Goal: Transaction & Acquisition: Subscribe to service/newsletter

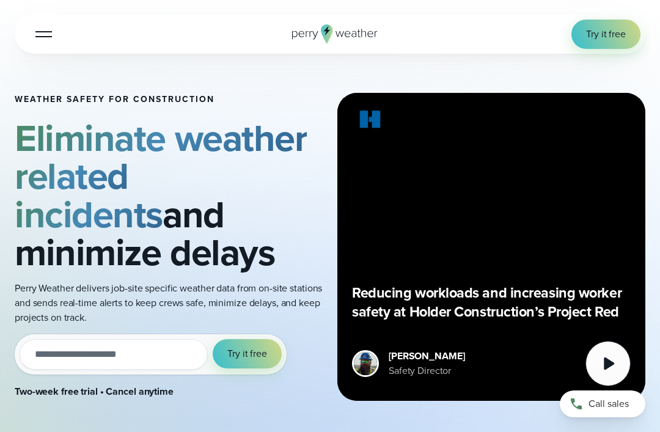
click at [620, 32] on span "Try it free" at bounding box center [606, 34] width 40 height 15
click at [251, 358] on span "Try it free" at bounding box center [247, 354] width 40 height 15
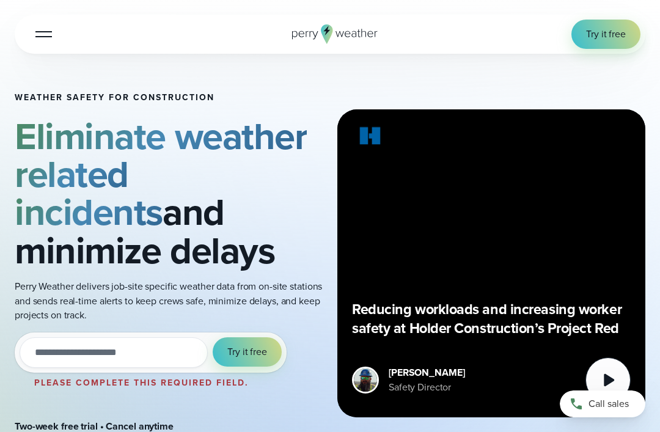
click at [614, 33] on span "Try it free" at bounding box center [606, 34] width 40 height 15
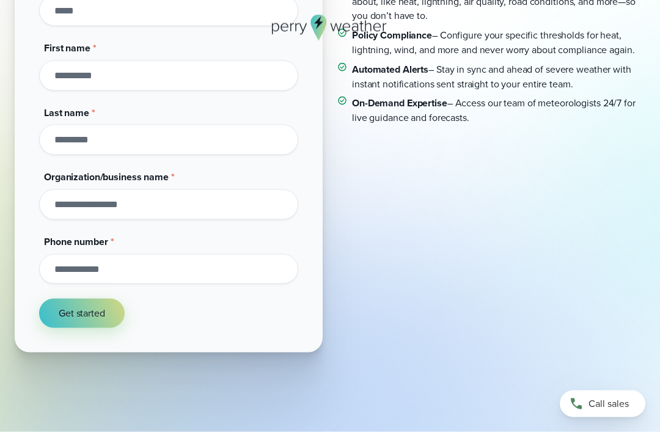
scroll to position [195, 0]
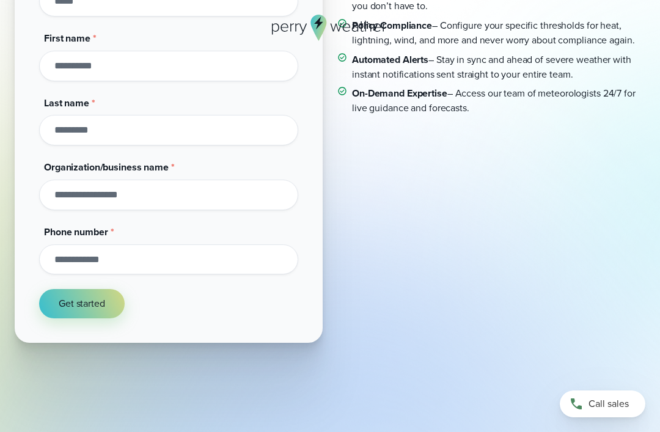
click at [70, 308] on span "Get started" at bounding box center [82, 303] width 46 height 15
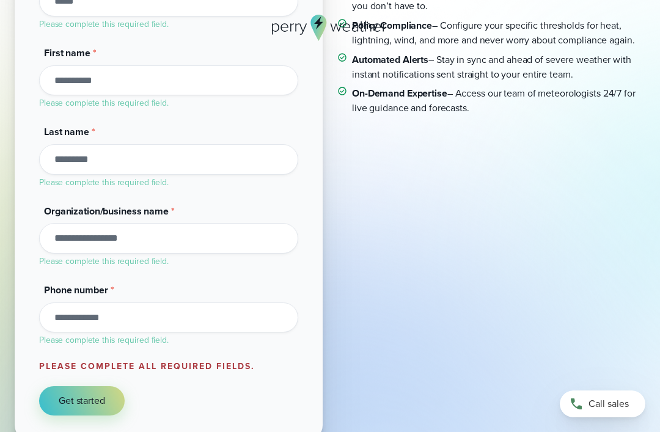
scroll to position [30, 0]
